Goal: Use online tool/utility: Utilize a website feature to perform a specific function

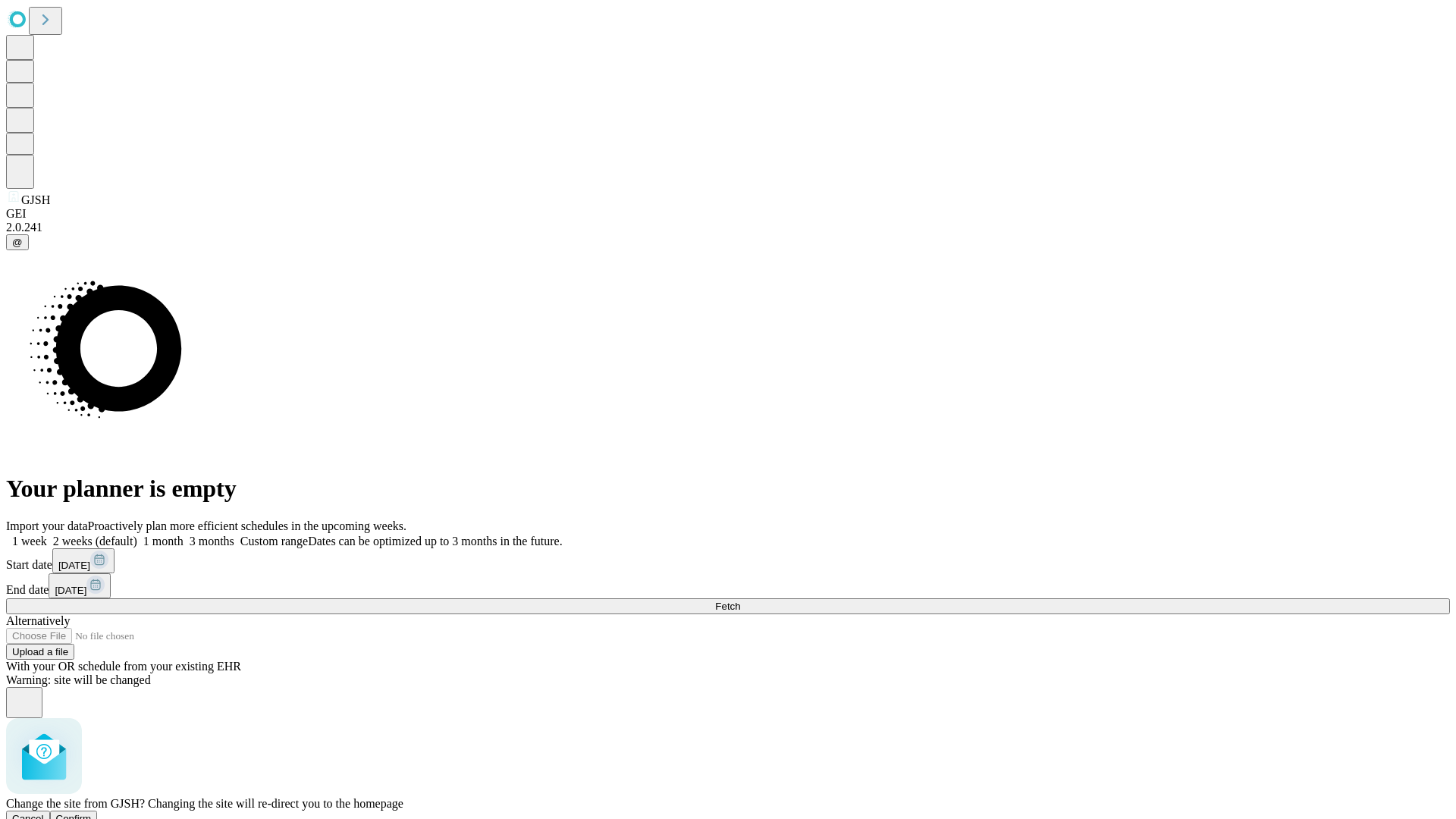
click at [92, 813] on span "Confirm" at bounding box center [74, 818] width 35 height 12
click at [47, 535] on label "1 week" at bounding box center [26, 541] width 41 height 13
click at [740, 600] on span "Fetch" at bounding box center [728, 606] width 25 height 12
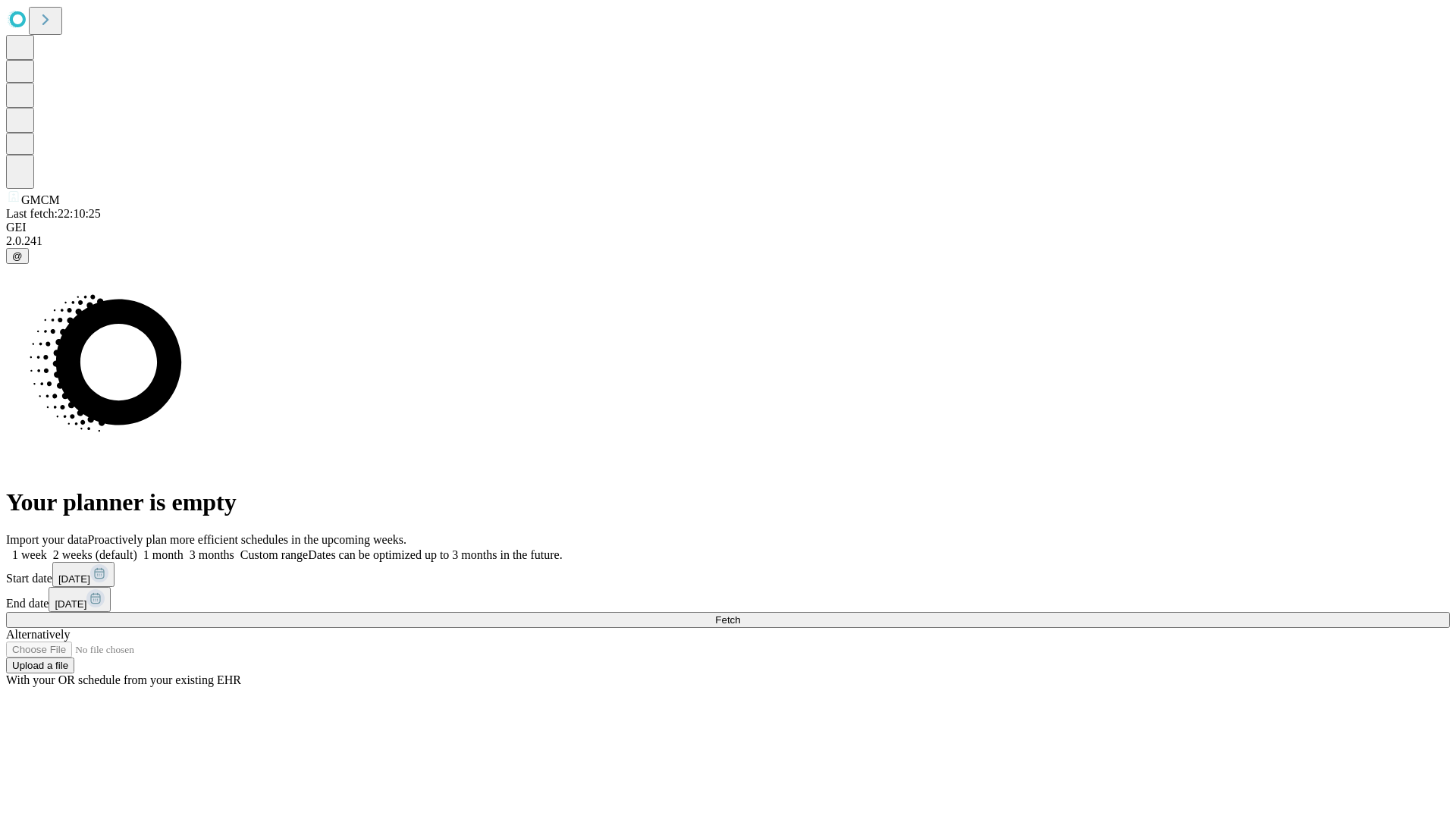
click at [47, 548] on label "1 week" at bounding box center [26, 555] width 41 height 13
click at [740, 614] on span "Fetch" at bounding box center [728, 619] width 25 height 12
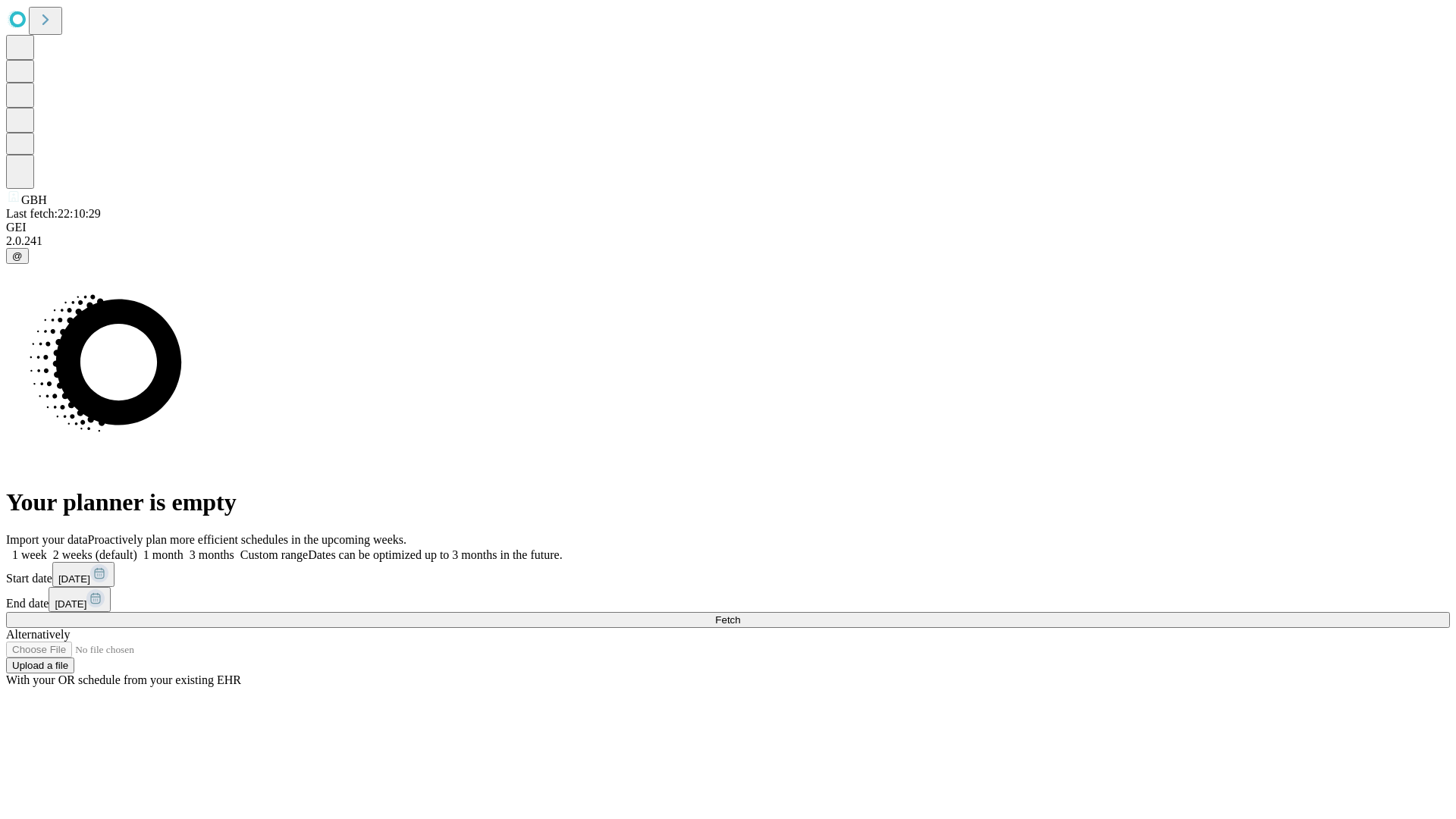
click at [47, 548] on label "1 week" at bounding box center [26, 555] width 41 height 13
click at [740, 614] on span "Fetch" at bounding box center [728, 619] width 25 height 12
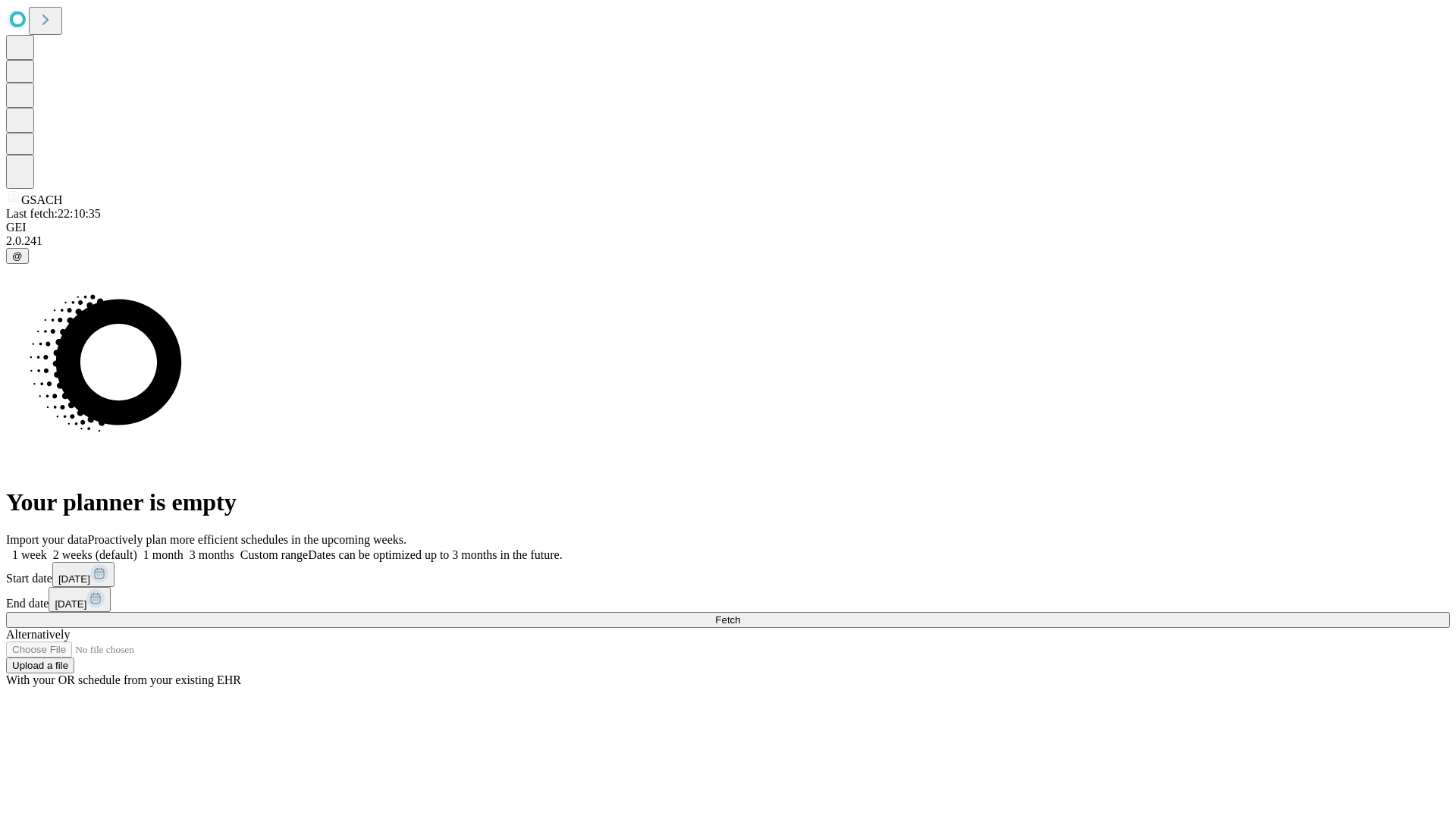
click at [47, 548] on label "1 week" at bounding box center [26, 555] width 41 height 13
click at [740, 614] on span "Fetch" at bounding box center [728, 619] width 25 height 12
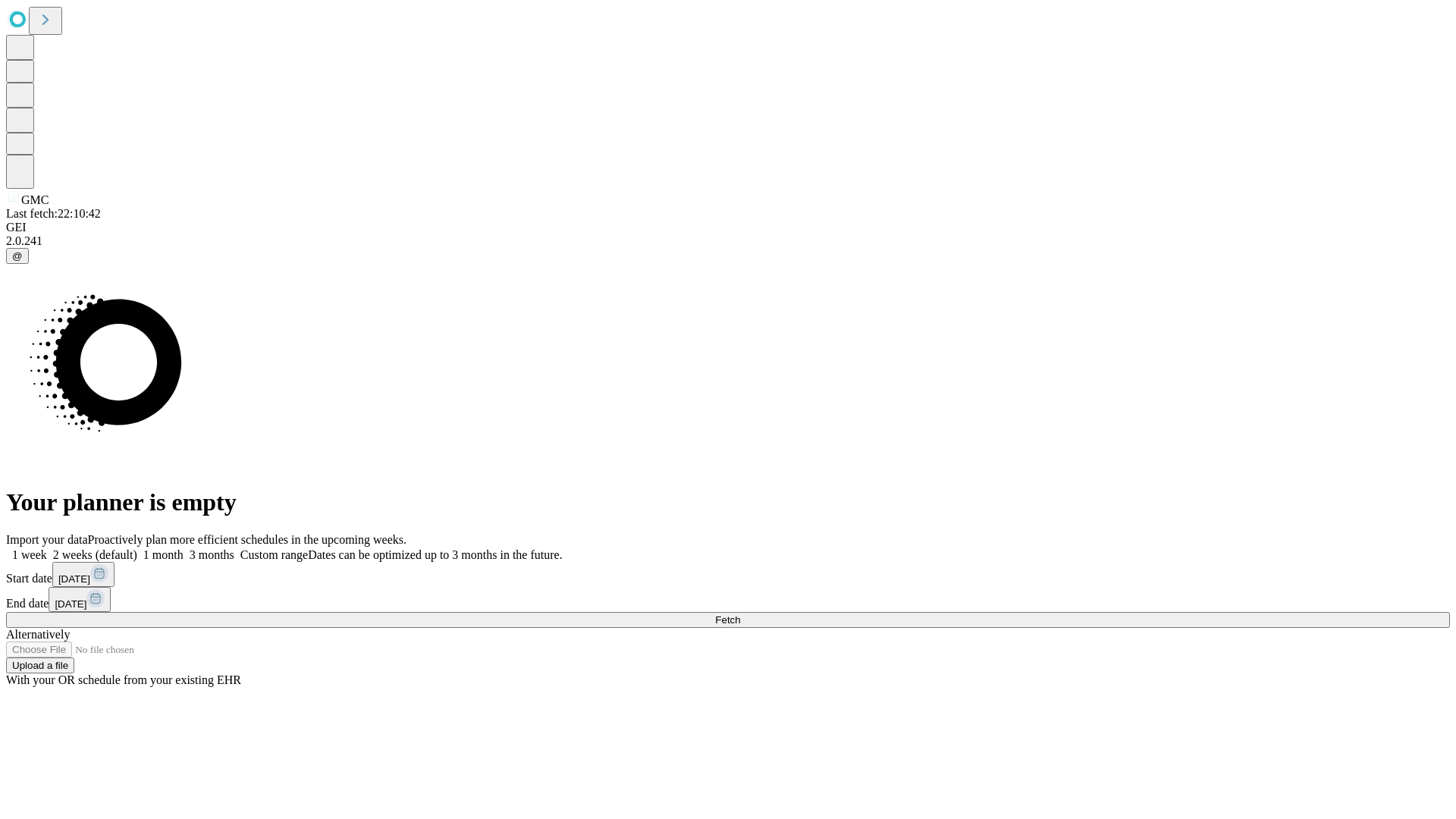
click at [47, 548] on label "1 week" at bounding box center [26, 555] width 41 height 13
click at [740, 614] on span "Fetch" at bounding box center [728, 619] width 25 height 12
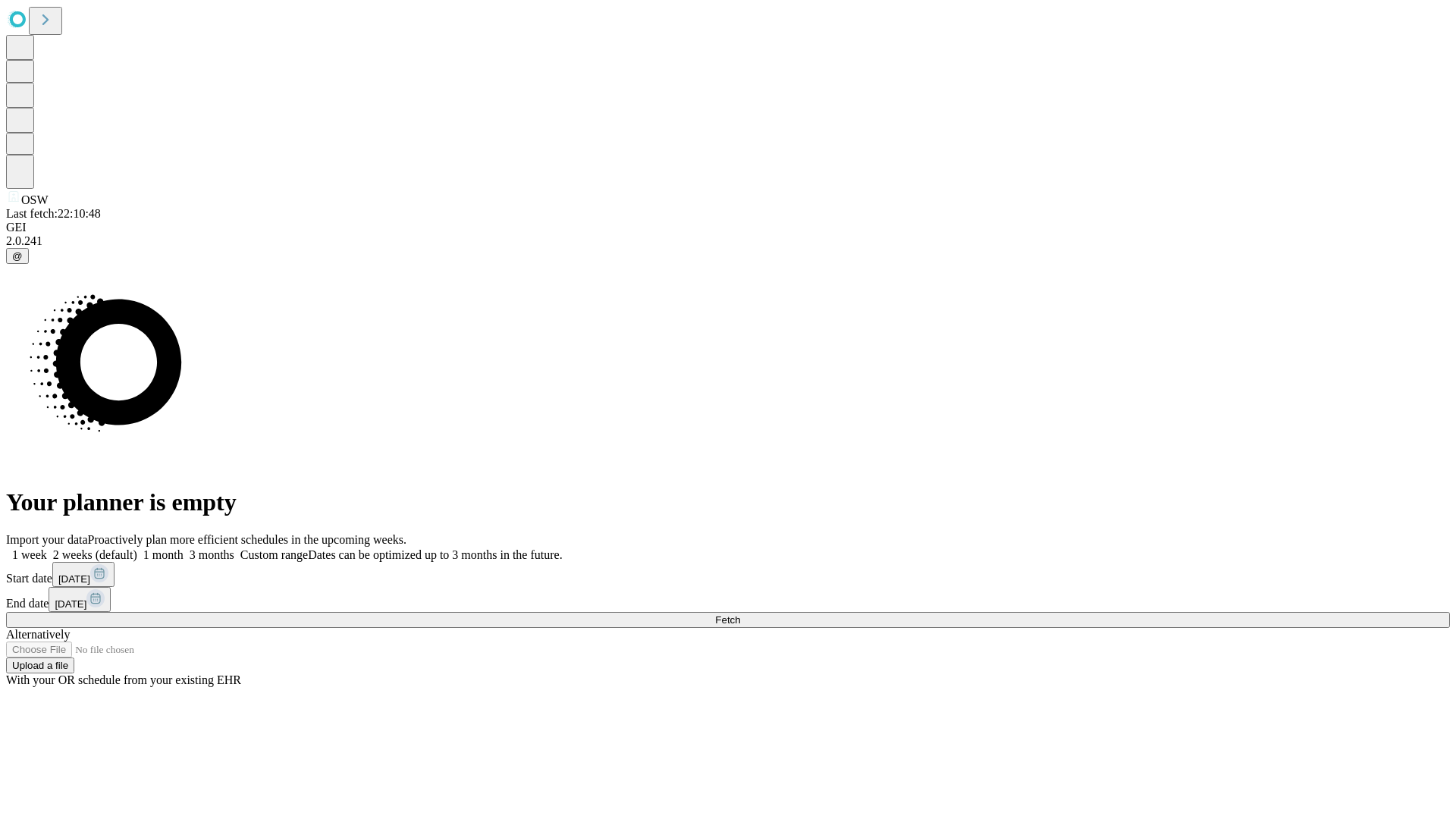
click at [47, 548] on label "1 week" at bounding box center [26, 555] width 41 height 13
click at [740, 614] on span "Fetch" at bounding box center [728, 619] width 25 height 12
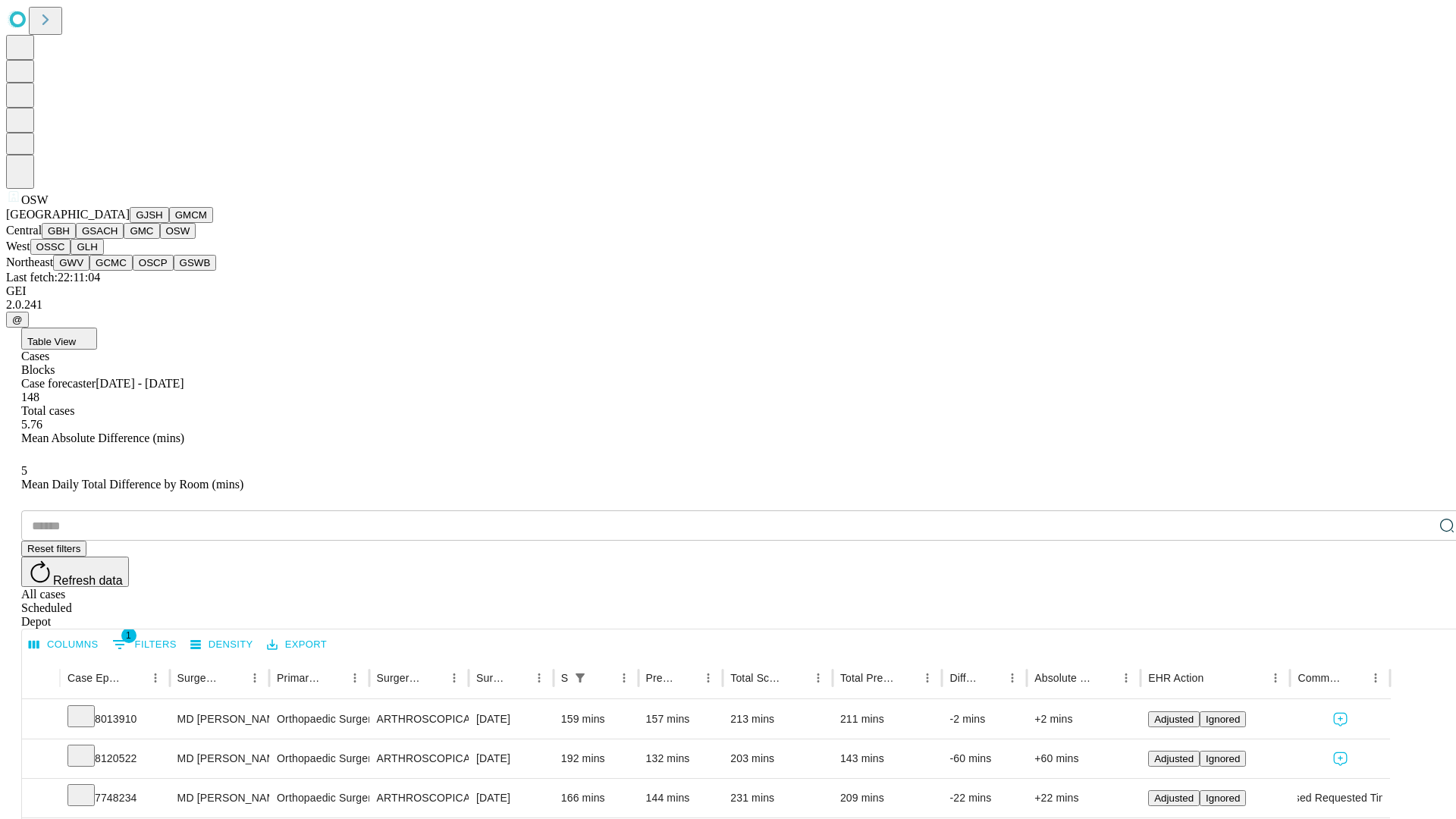
click at [71, 255] on button "OSSC" at bounding box center [50, 247] width 41 height 16
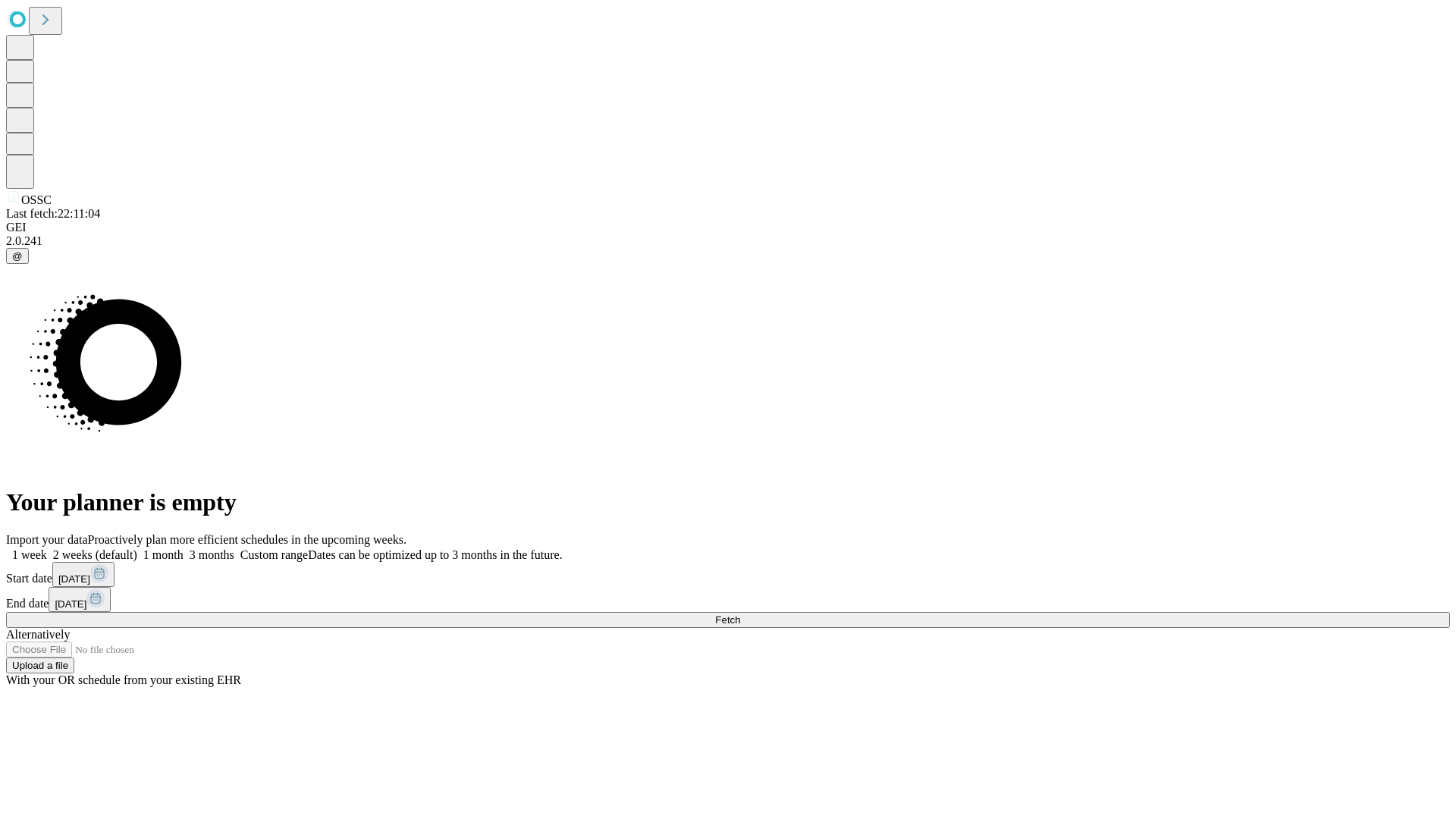
click at [47, 548] on label "1 week" at bounding box center [26, 555] width 41 height 13
click at [740, 614] on span "Fetch" at bounding box center [728, 619] width 25 height 12
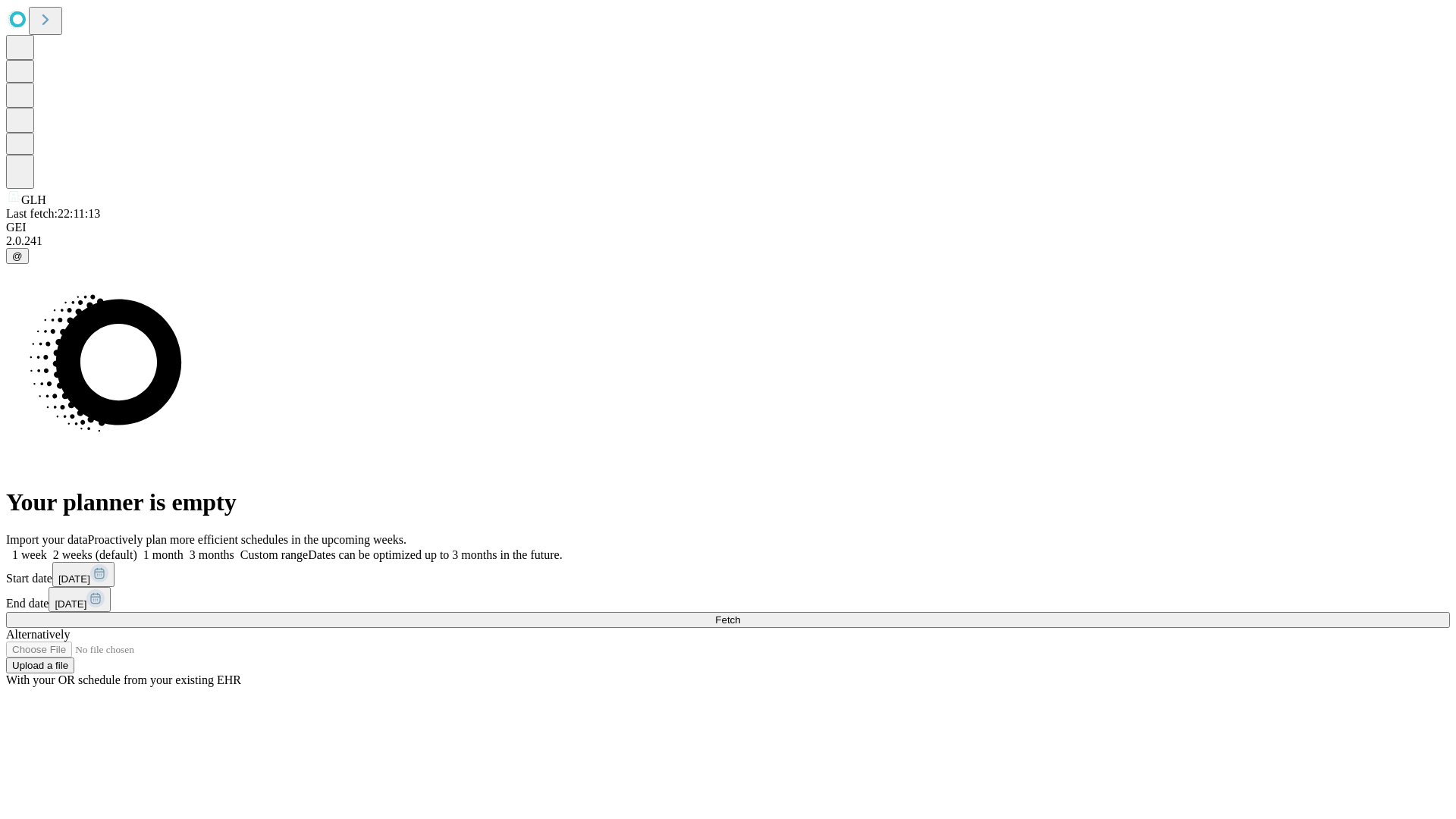
click at [47, 548] on label "1 week" at bounding box center [26, 555] width 41 height 13
click at [740, 614] on span "Fetch" at bounding box center [728, 619] width 25 height 12
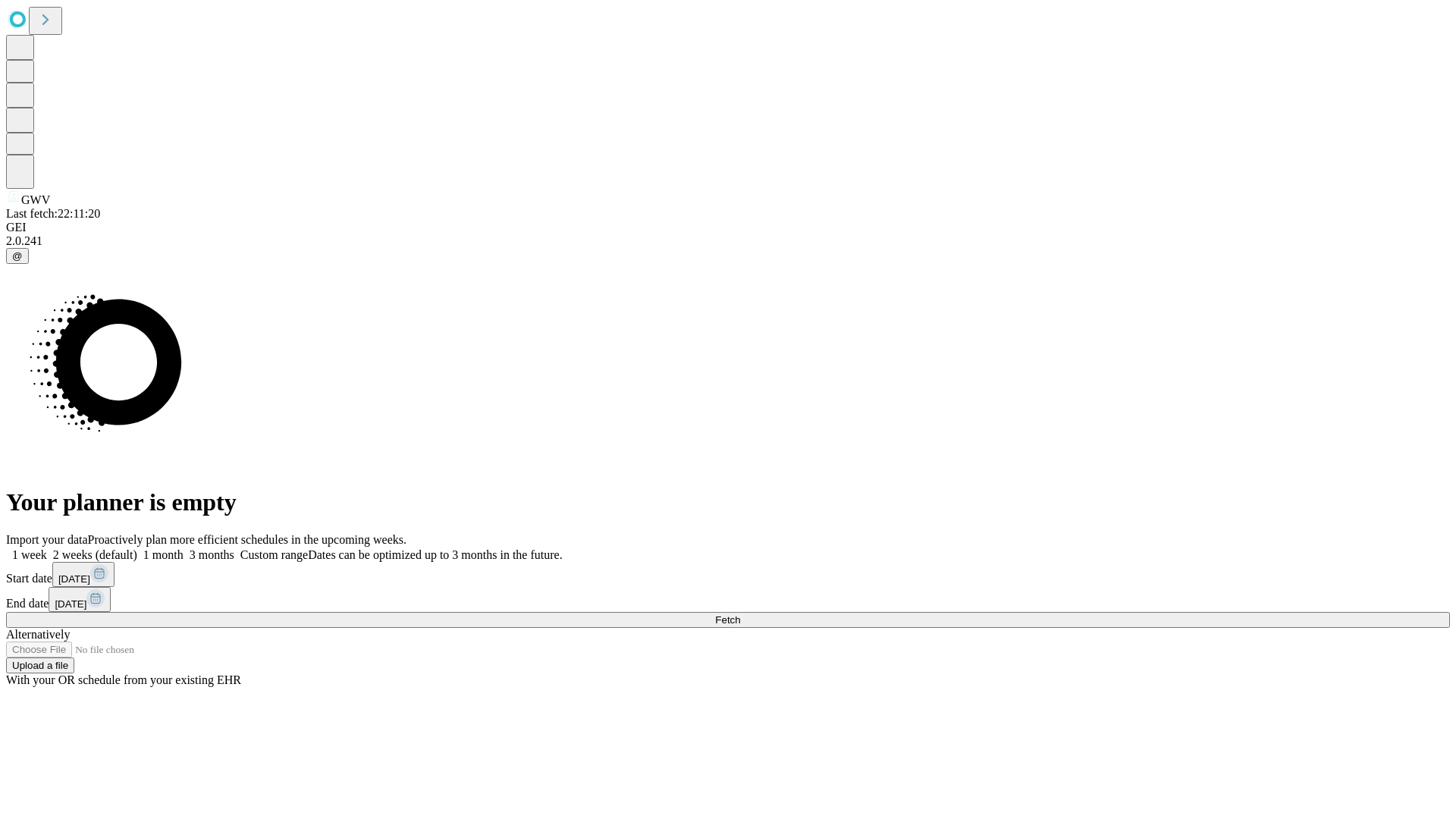
click at [47, 548] on label "1 week" at bounding box center [26, 555] width 41 height 13
click at [740, 614] on span "Fetch" at bounding box center [728, 619] width 25 height 12
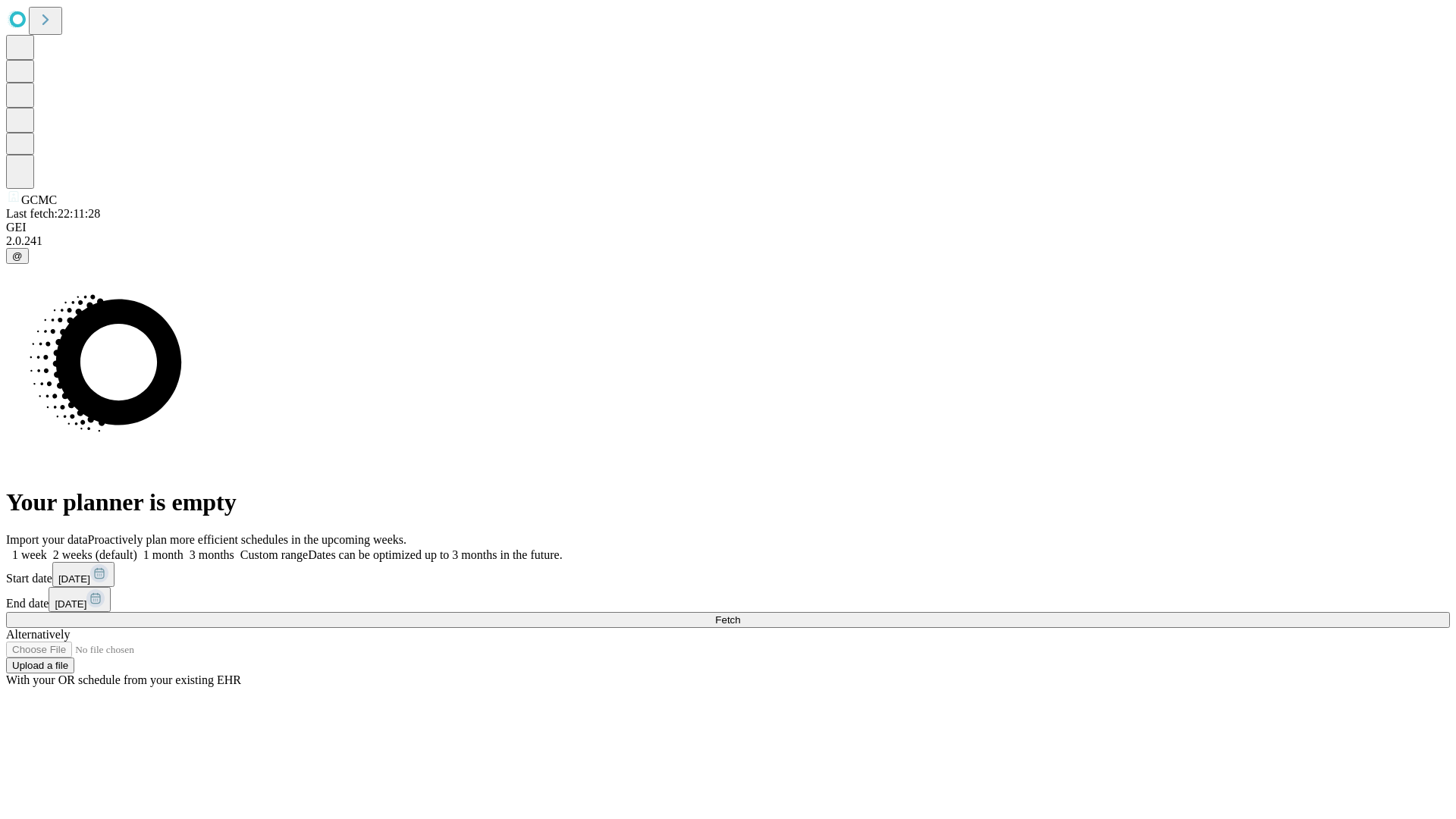
click at [47, 548] on label "1 week" at bounding box center [26, 555] width 41 height 13
click at [740, 614] on span "Fetch" at bounding box center [728, 619] width 25 height 12
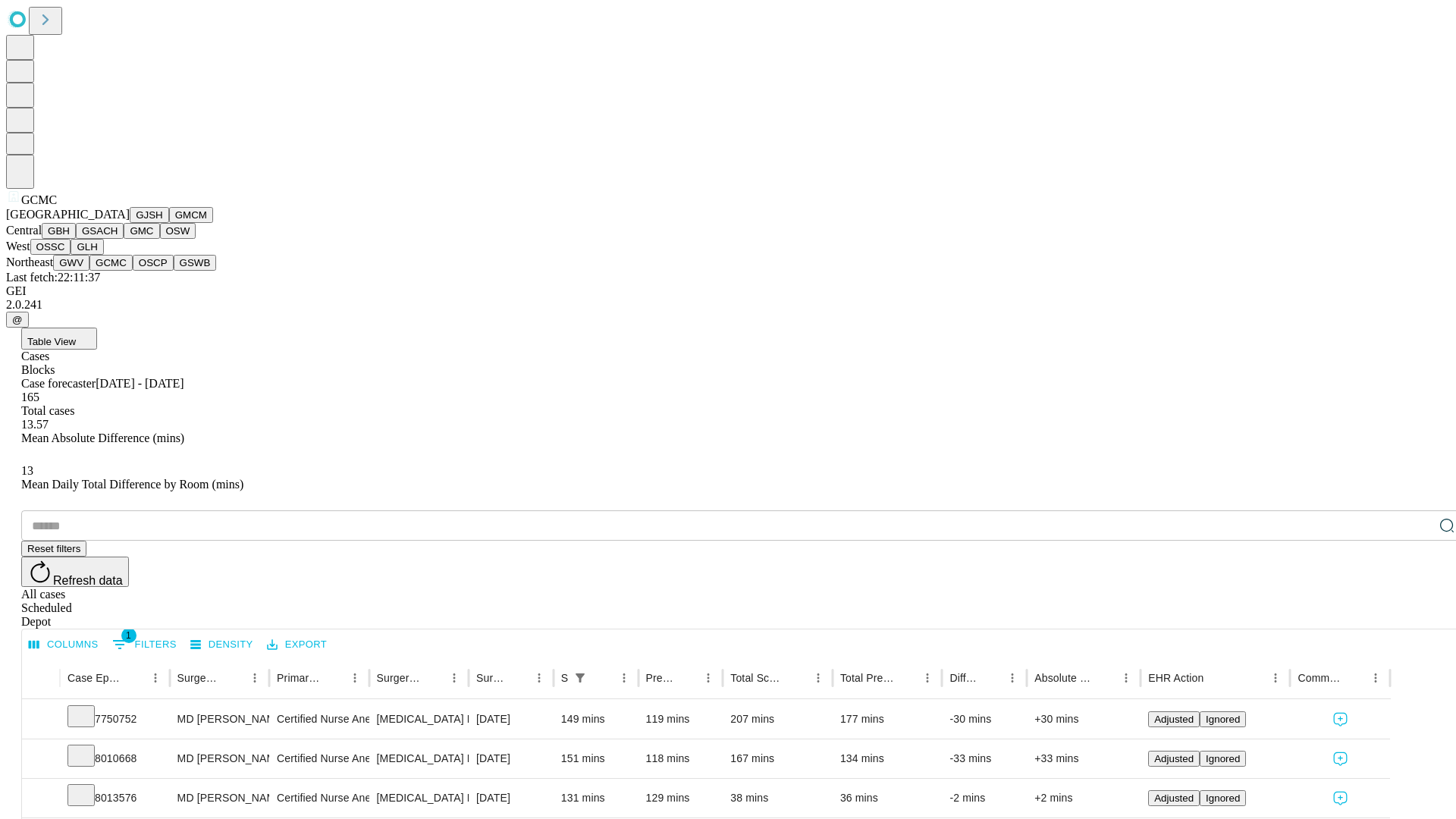
click at [133, 271] on button "OSCP" at bounding box center [153, 263] width 41 height 16
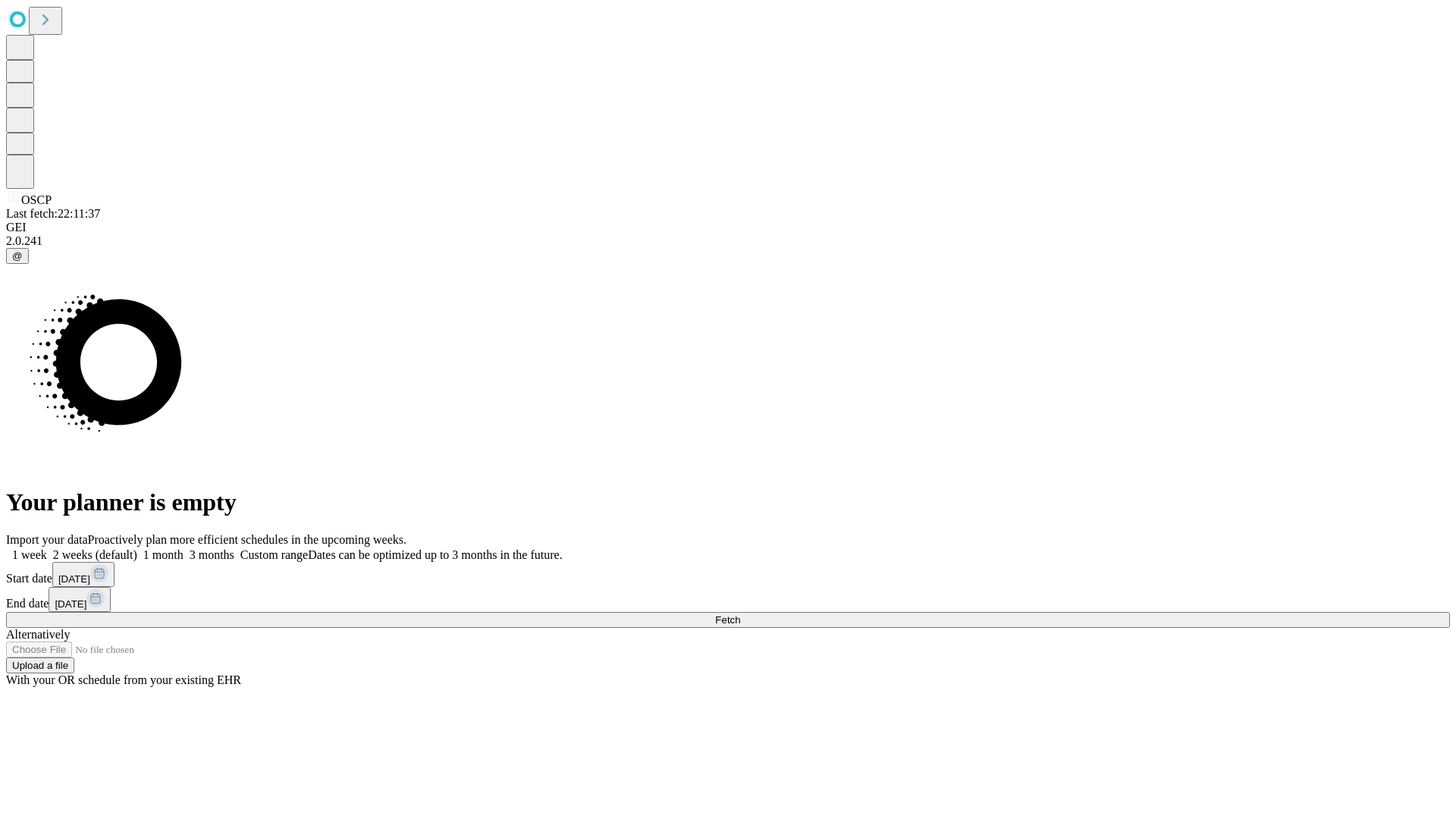
click at [47, 548] on label "1 week" at bounding box center [26, 555] width 41 height 13
click at [740, 614] on span "Fetch" at bounding box center [728, 619] width 25 height 12
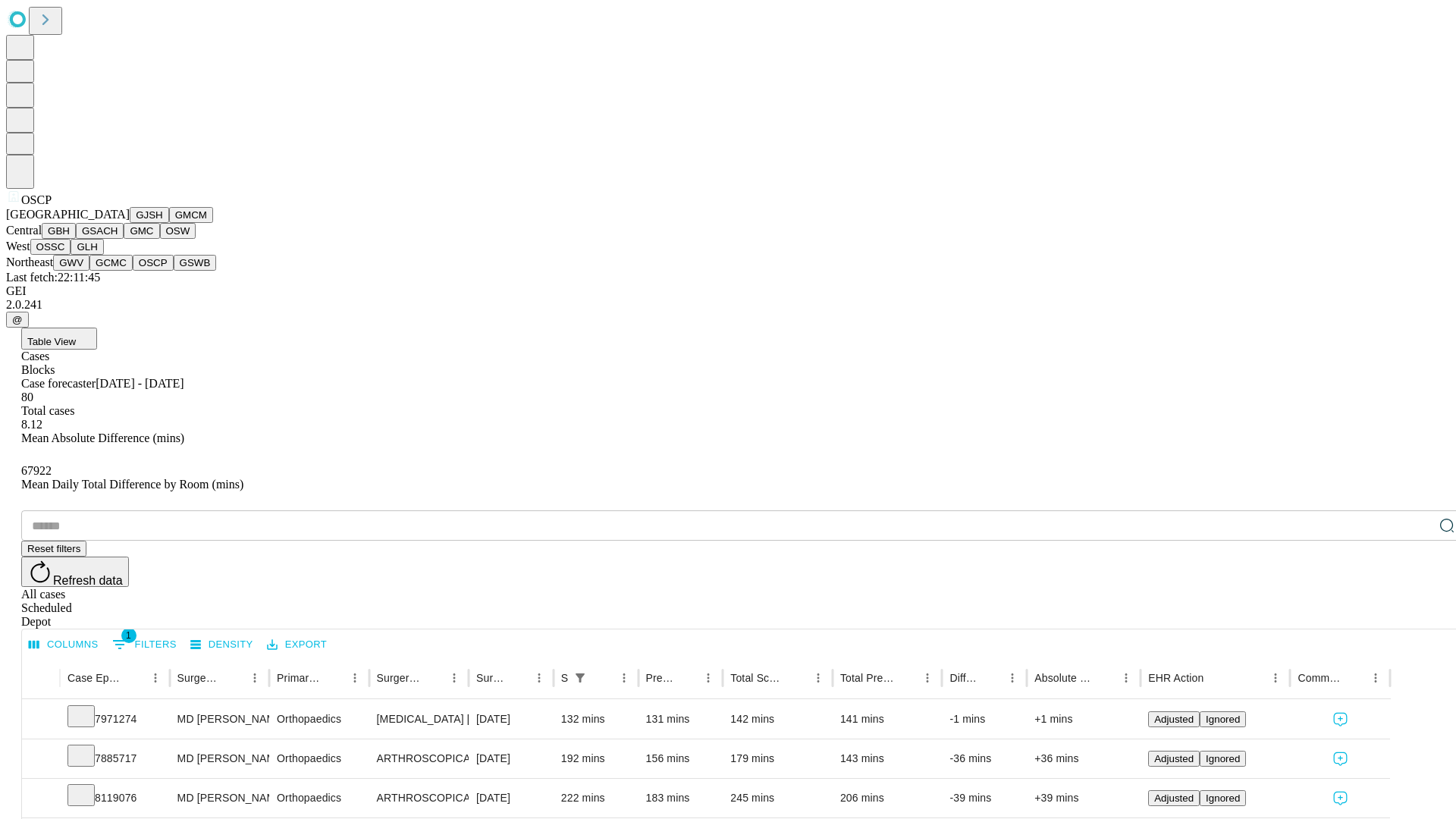
click at [173, 271] on button "GSWB" at bounding box center [195, 263] width 44 height 16
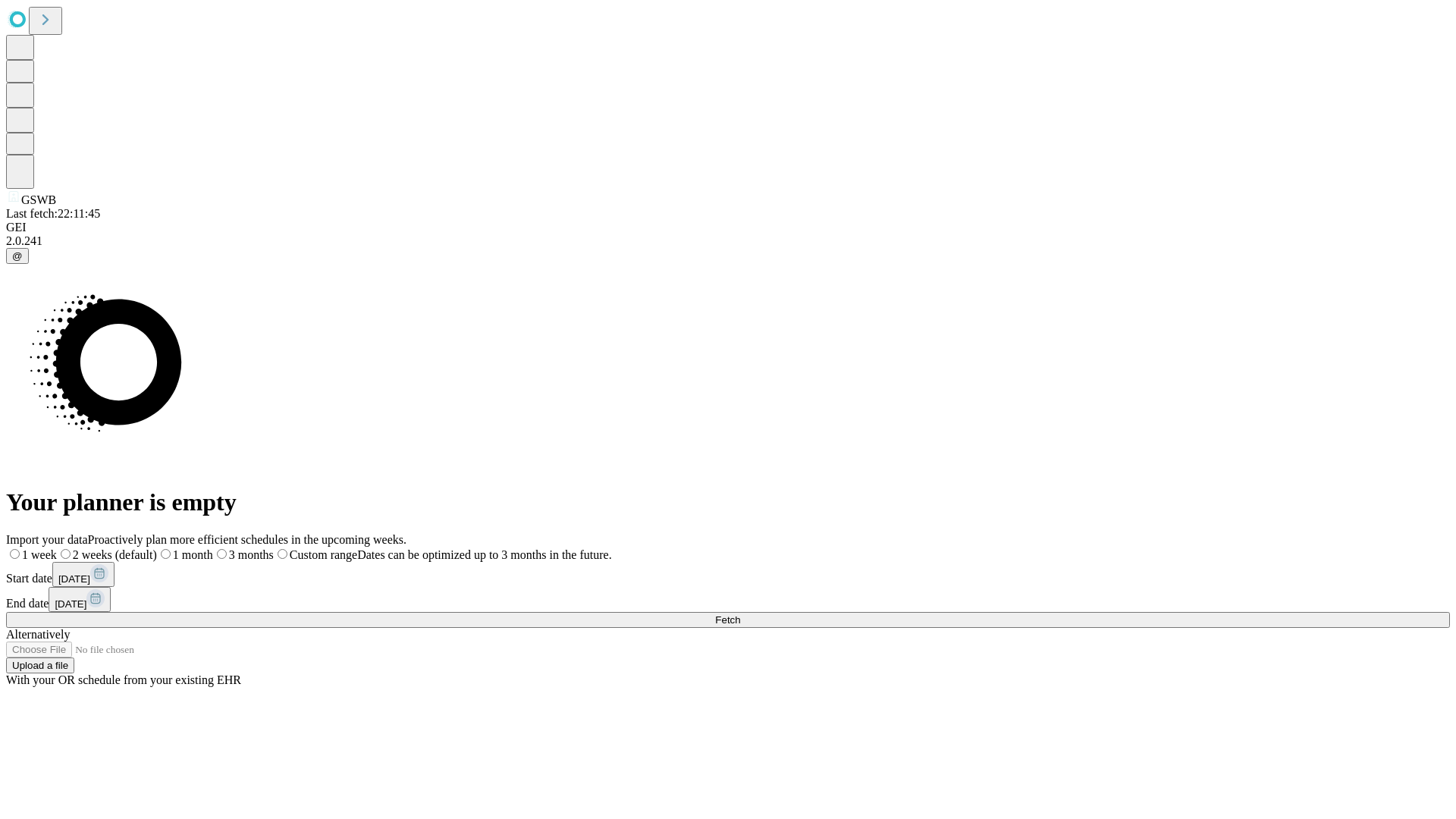
click at [57, 548] on label "1 week" at bounding box center [32, 555] width 51 height 13
click at [740, 614] on span "Fetch" at bounding box center [728, 619] width 25 height 12
